Goal: Task Accomplishment & Management: Use online tool/utility

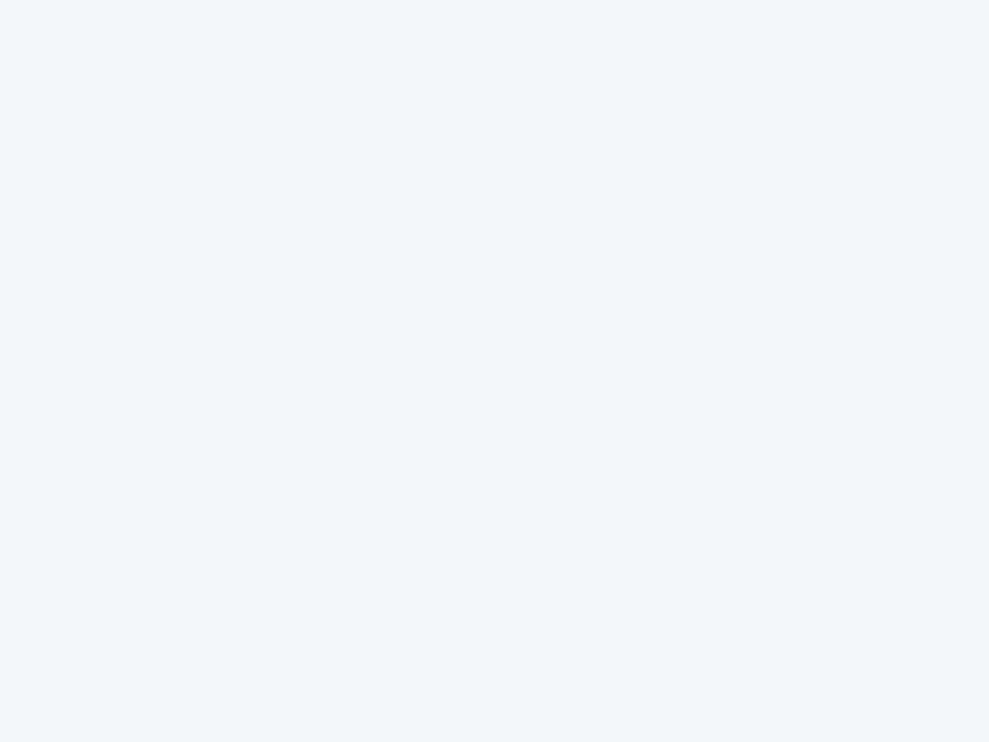
click at [495, 371] on div at bounding box center [494, 371] width 989 height 742
